Goal: Task Accomplishment & Management: Use online tool/utility

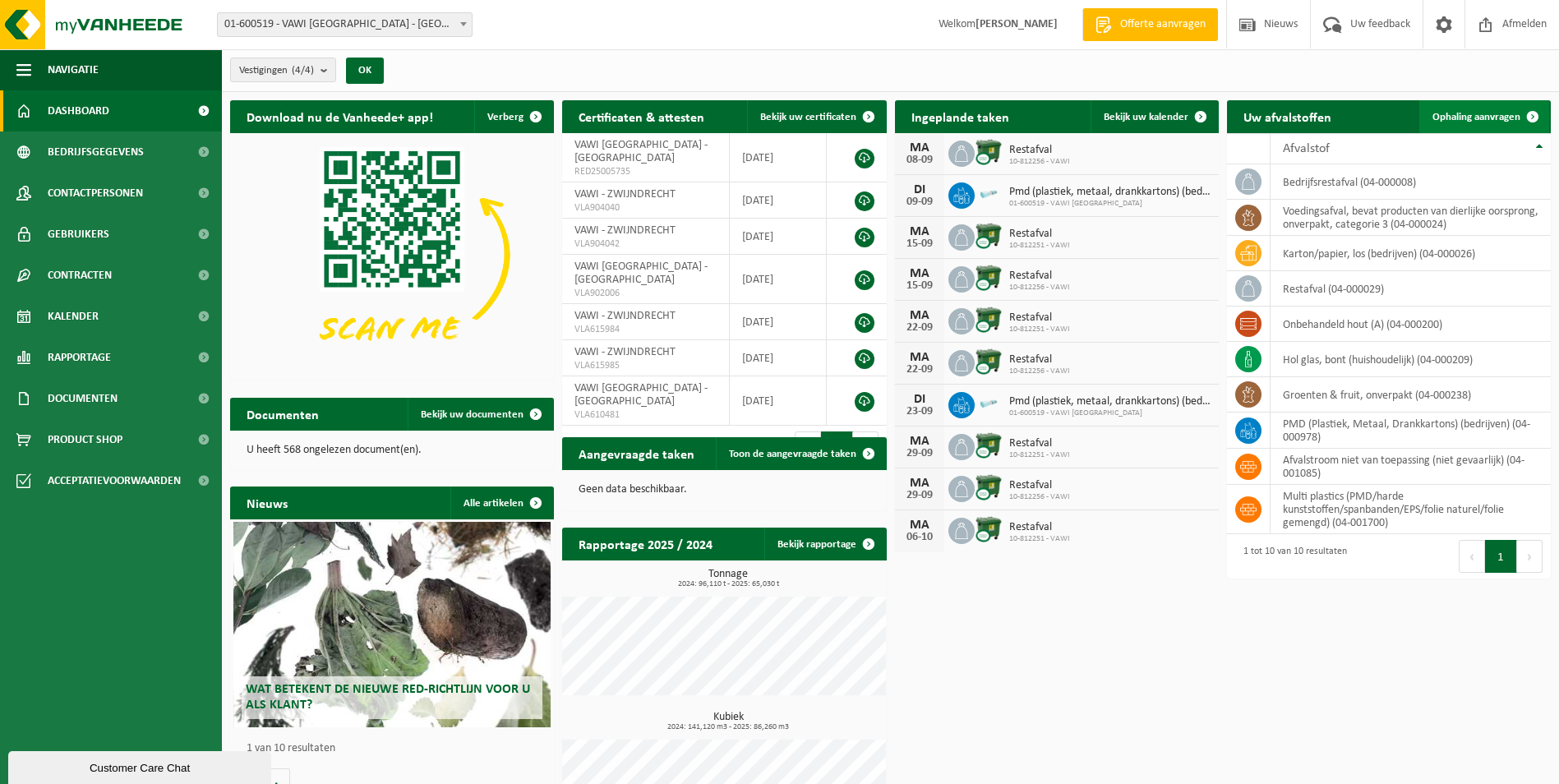
click at [1470, 112] on span "Ophaling aanvragen" at bounding box center [1476, 117] width 88 height 10
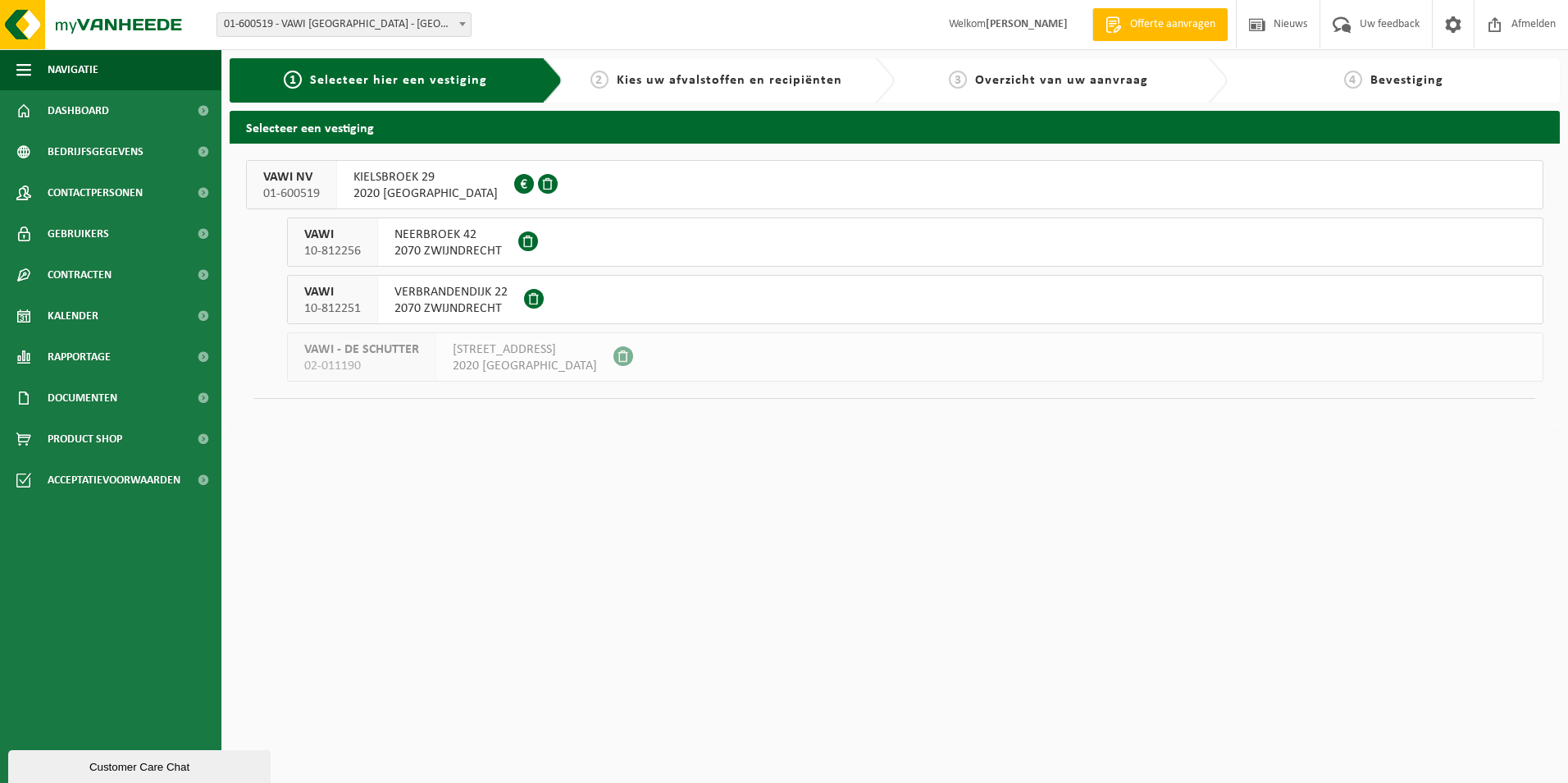
click at [280, 176] on span "VAWI NV" at bounding box center [292, 177] width 57 height 16
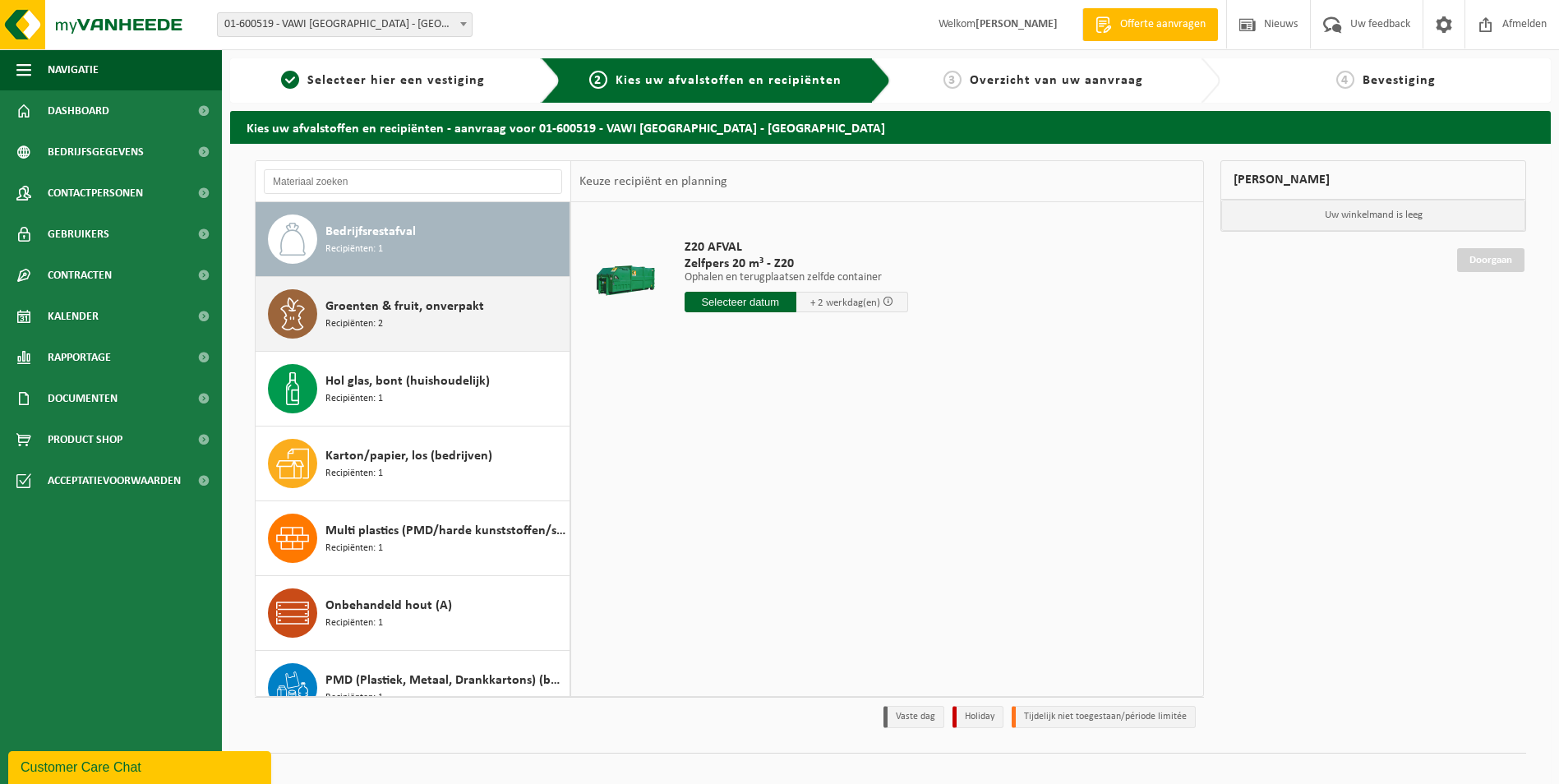
click at [385, 323] on div "Groenten & fruit, onverpakt Recipiënten: 2" at bounding box center [445, 313] width 240 height 49
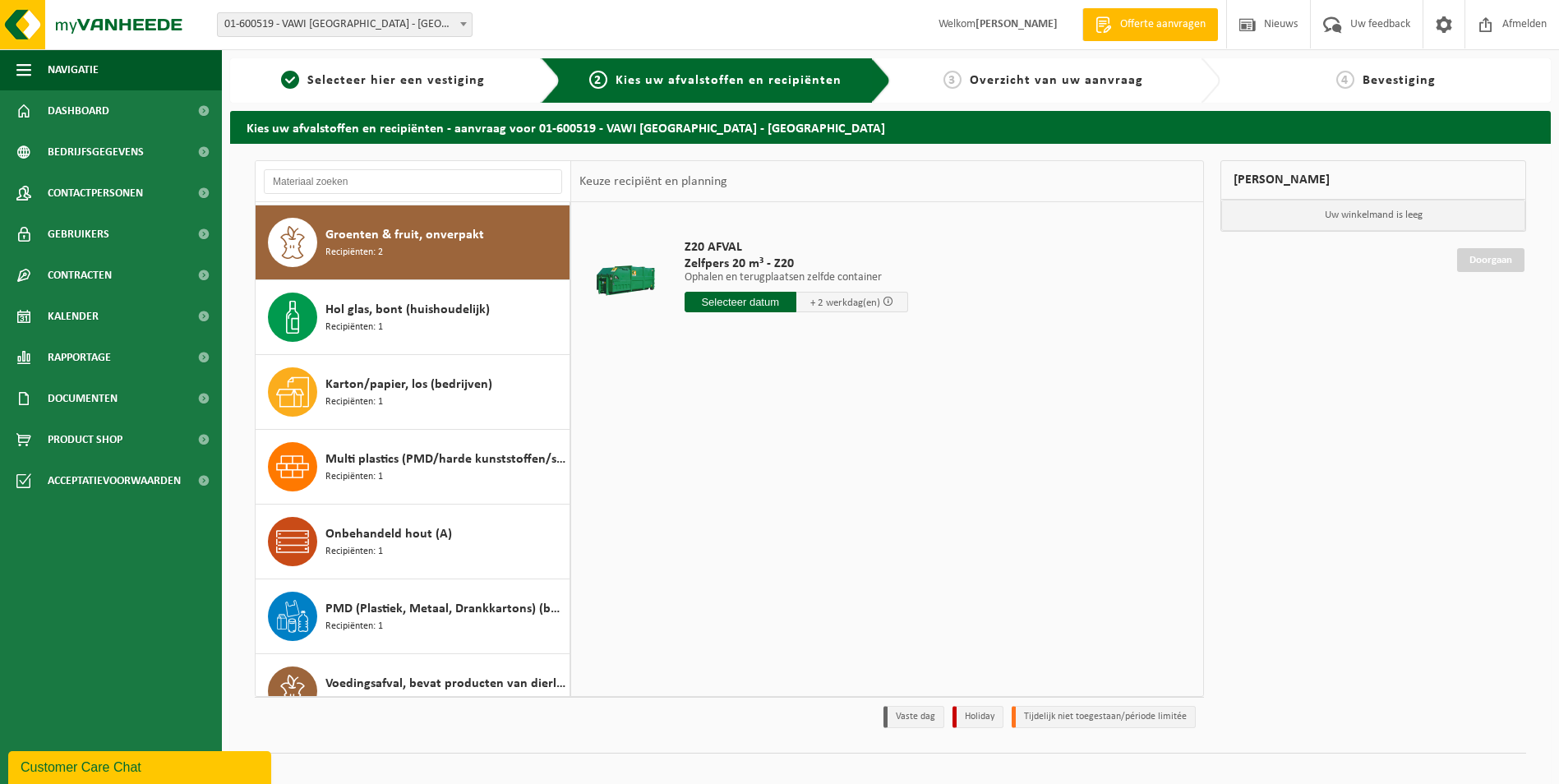
scroll to position [75, 0]
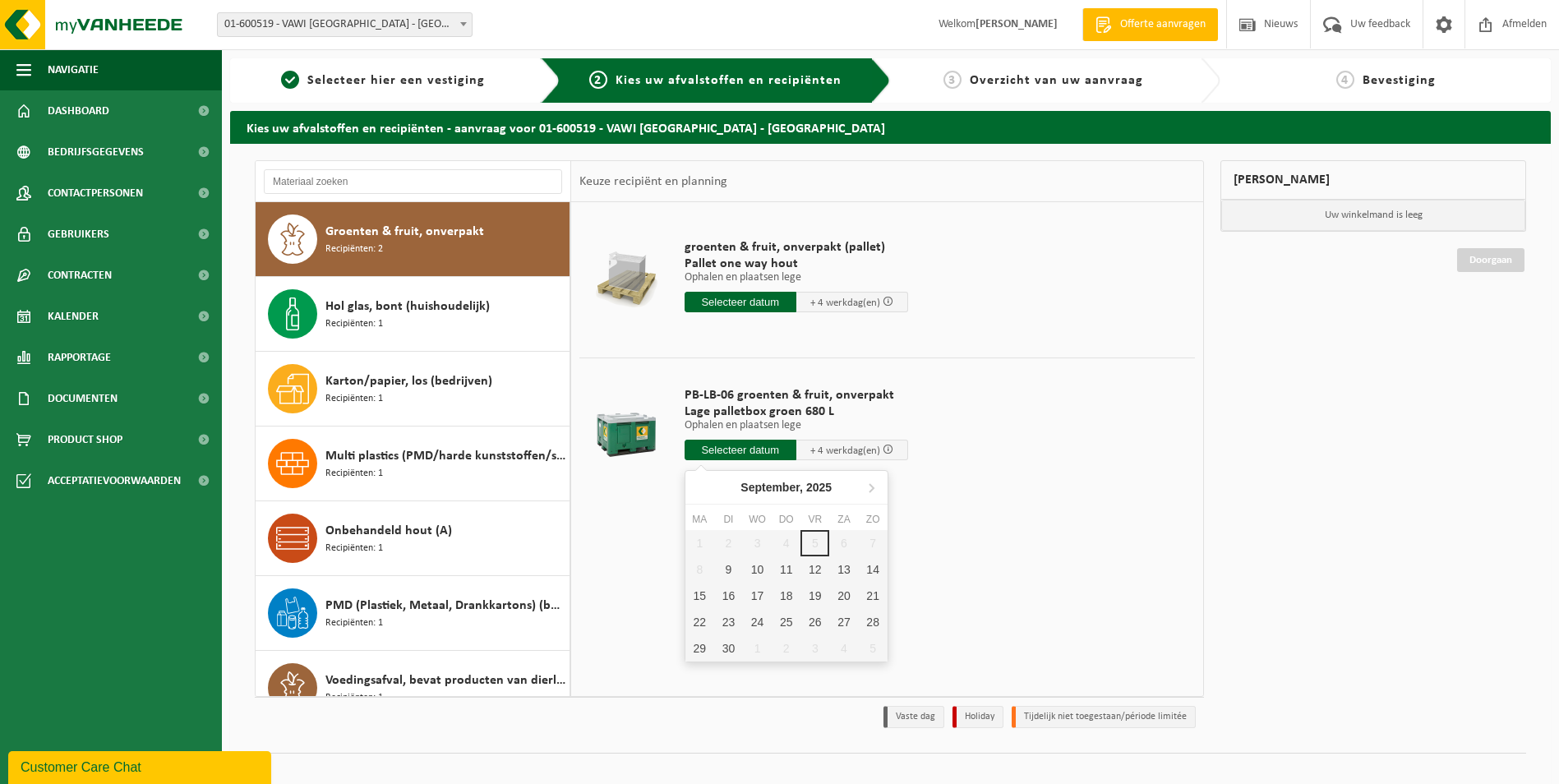
click at [743, 441] on input "text" at bounding box center [740, 450] width 112 height 21
click at [722, 574] on div "9" at bounding box center [727, 569] width 28 height 27
type input "Van [DATE]"
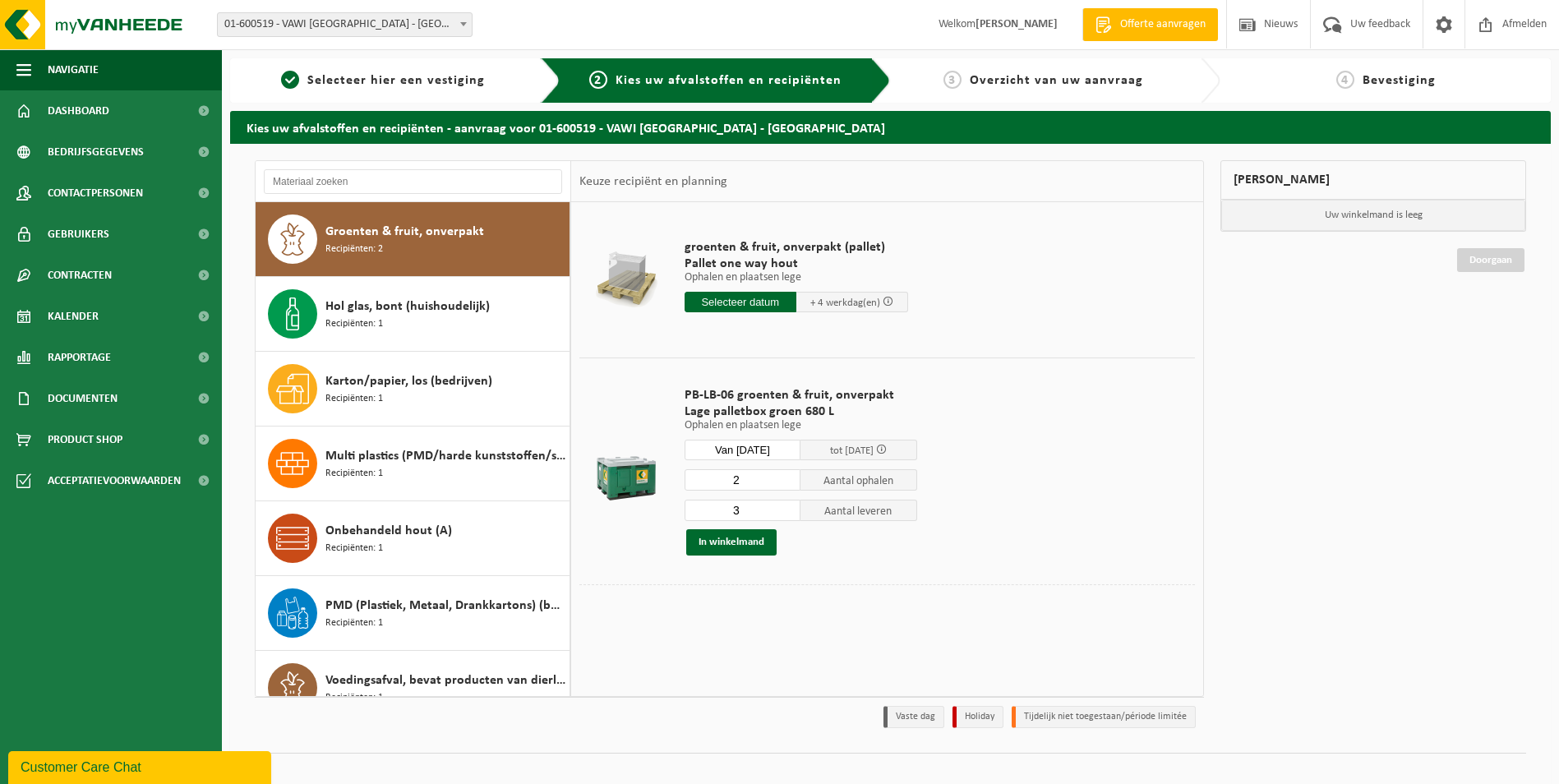
type input "2"
click at [787, 483] on input "2" at bounding box center [743, 480] width 117 height 21
click at [725, 546] on button "In winkelmand" at bounding box center [731, 542] width 90 height 27
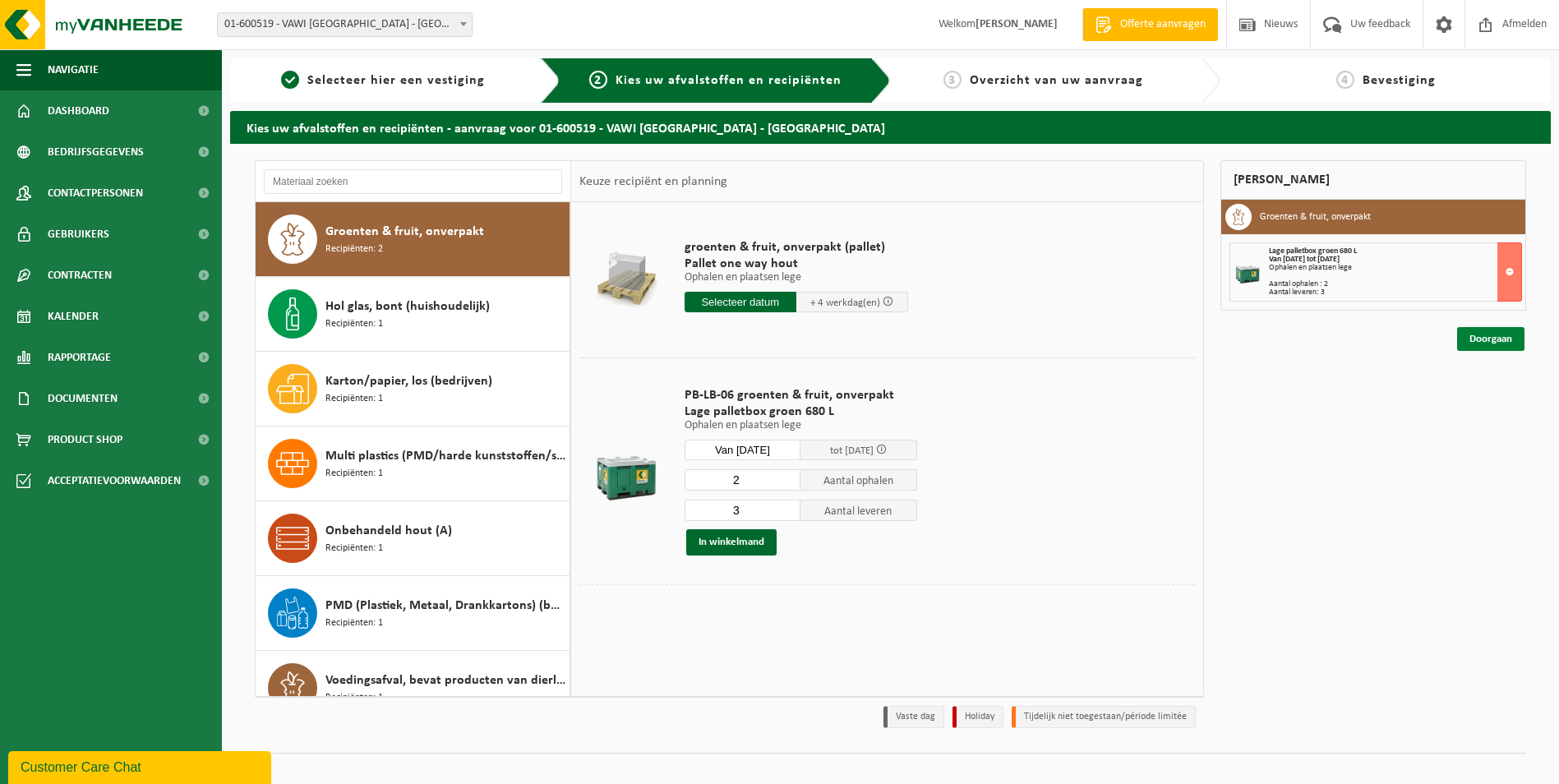
click at [1498, 338] on link "Doorgaan" at bounding box center [1490, 339] width 67 height 24
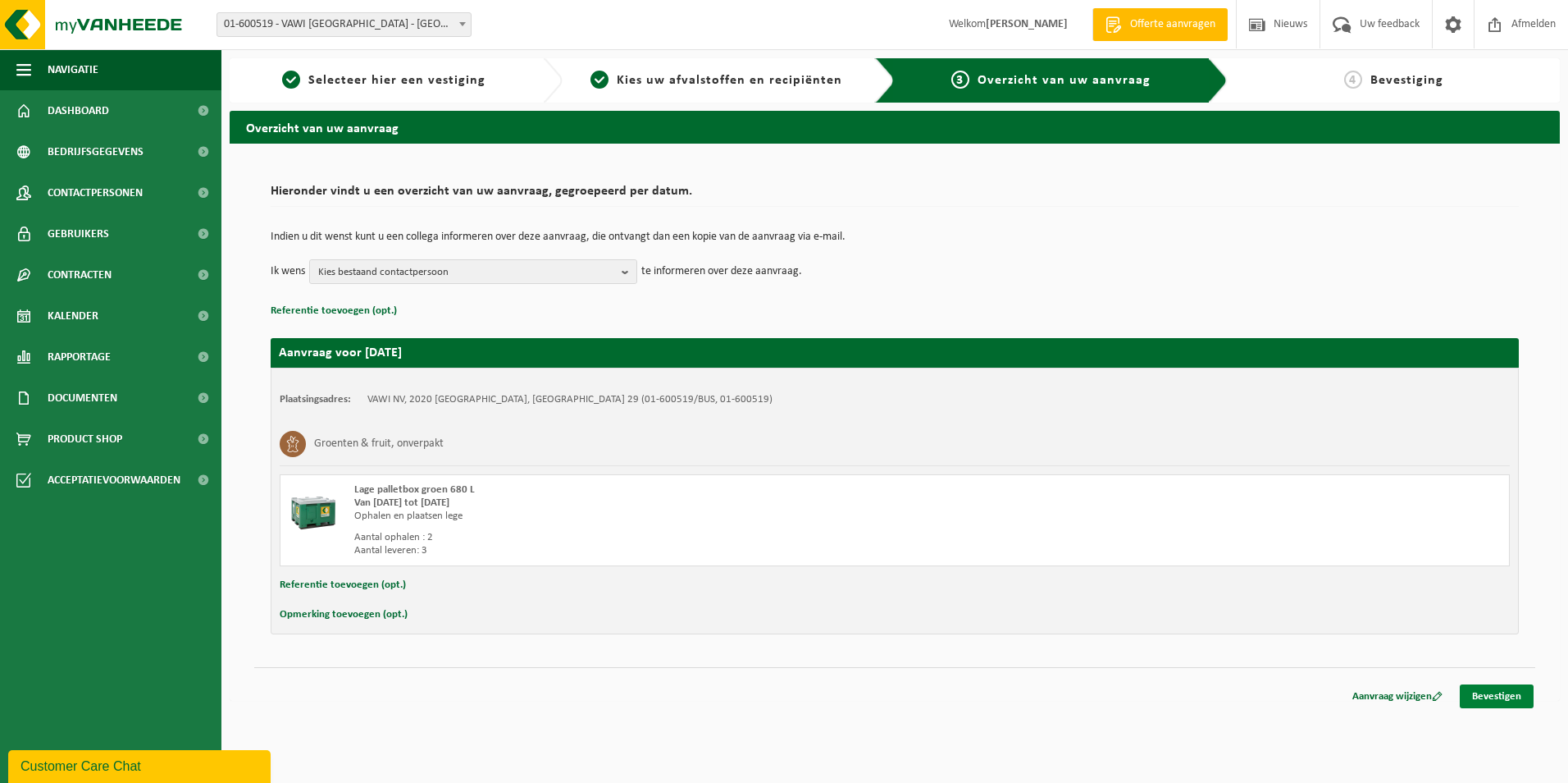
click at [1499, 699] on link "Bevestigen" at bounding box center [1497, 696] width 74 height 24
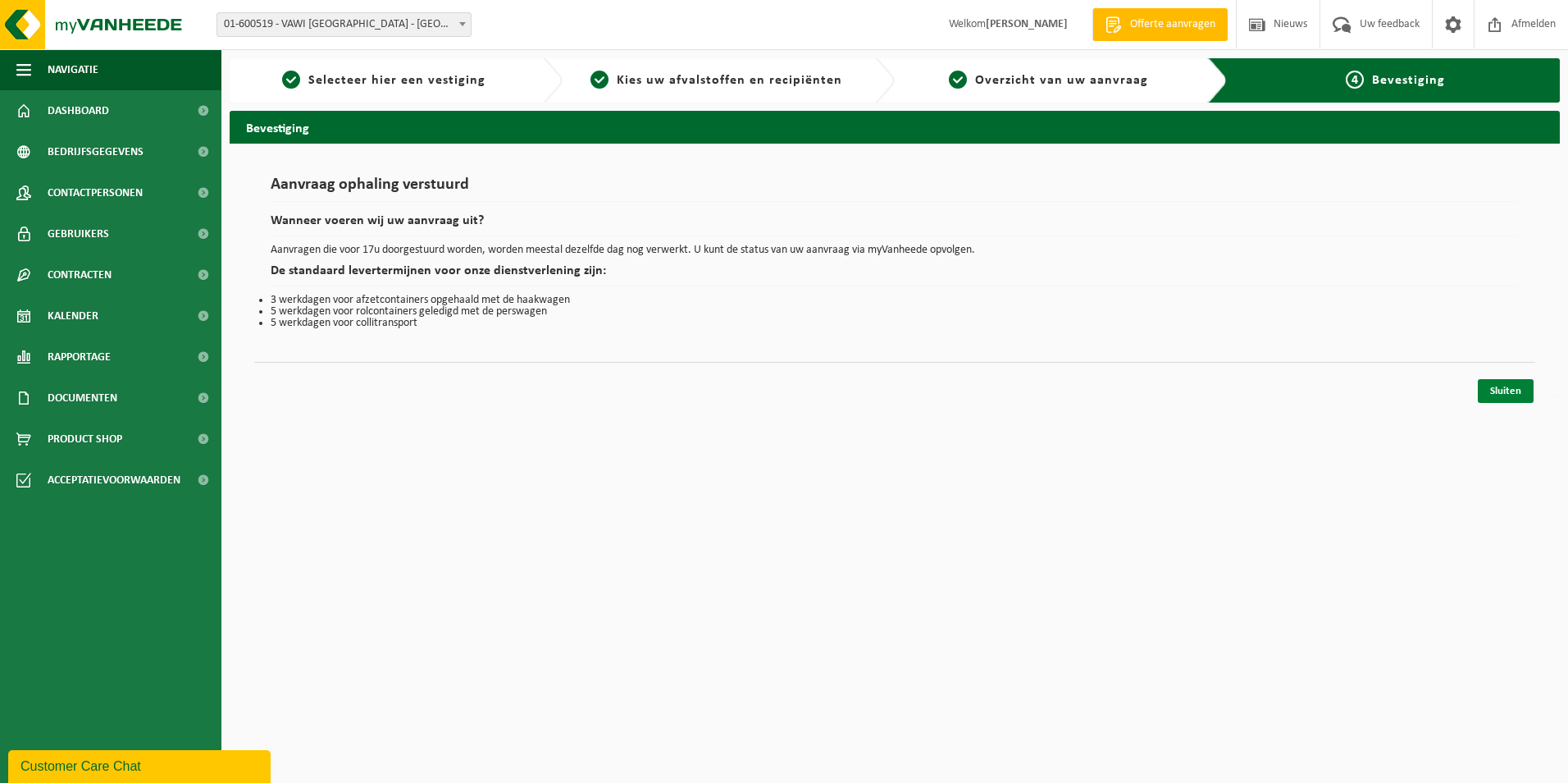
click at [1505, 396] on link "Sluiten" at bounding box center [1505, 392] width 56 height 24
